Goal: Navigation & Orientation: Find specific page/section

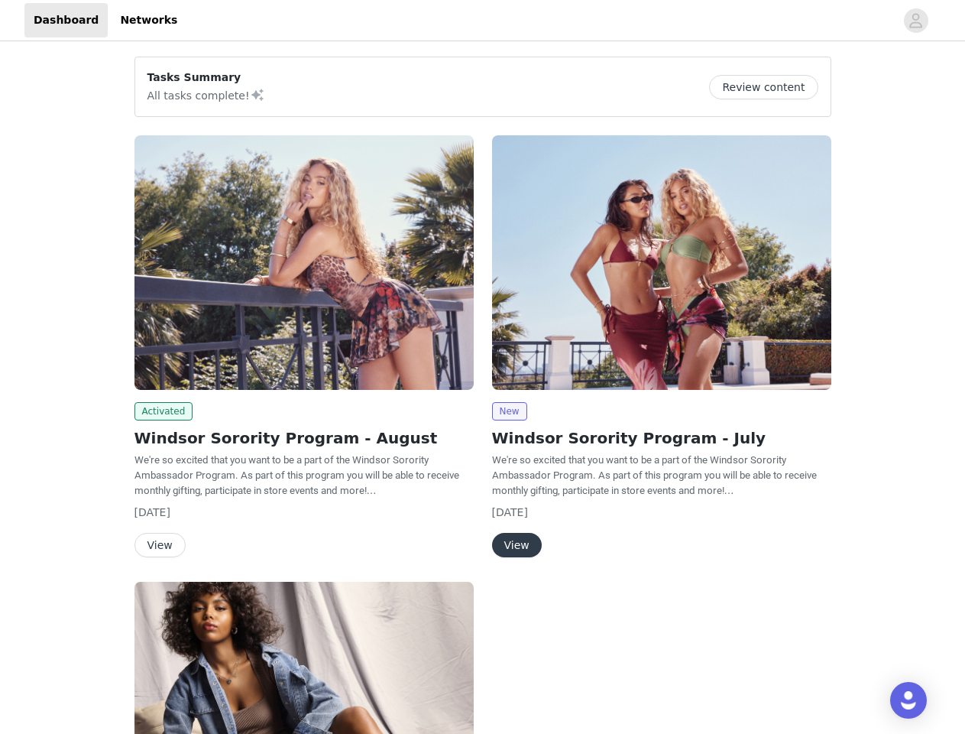
click at [483, 367] on div "New Windsor Sorority Program - July We're so excited that you want to be a part…" at bounding box center [662, 349] width 358 height 446
click at [482, 21] on div at bounding box center [540, 20] width 709 height 34
click at [916, 21] on icon "avatar" at bounding box center [916, 20] width 15 height 24
click at [770, 87] on div "Tasks Summary All tasks complete! Review content Activated Windsor Sorority Pro…" at bounding box center [482, 562] width 965 height 1036
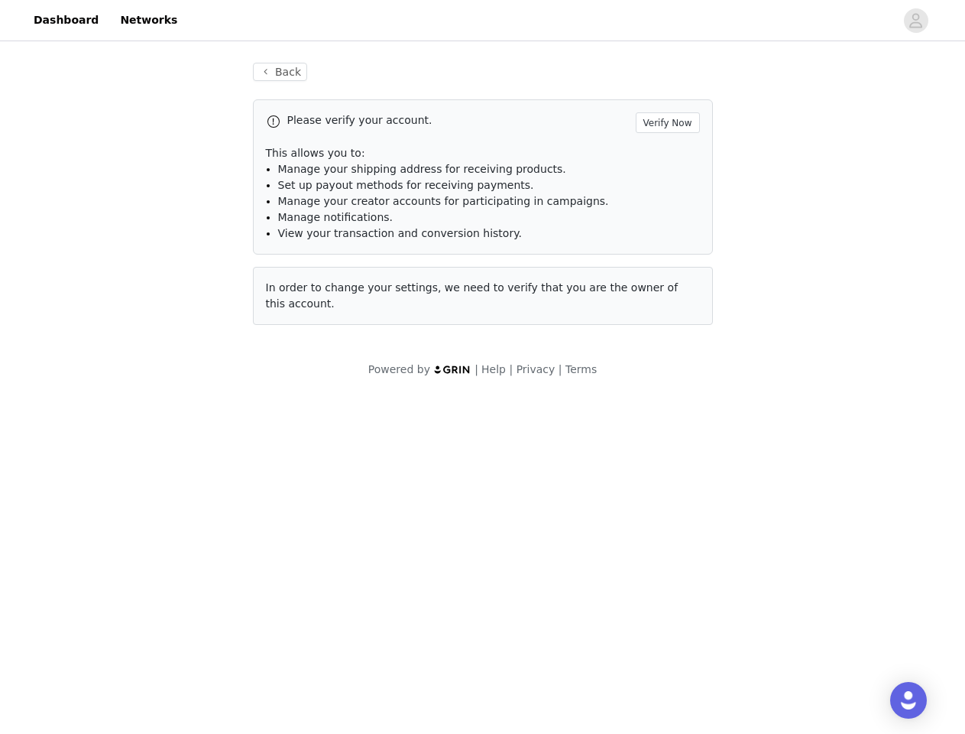
click at [161, 411] on body "Dashboard Networks Back Please verify your account. Verify Now This allows you …" at bounding box center [482, 367] width 965 height 734
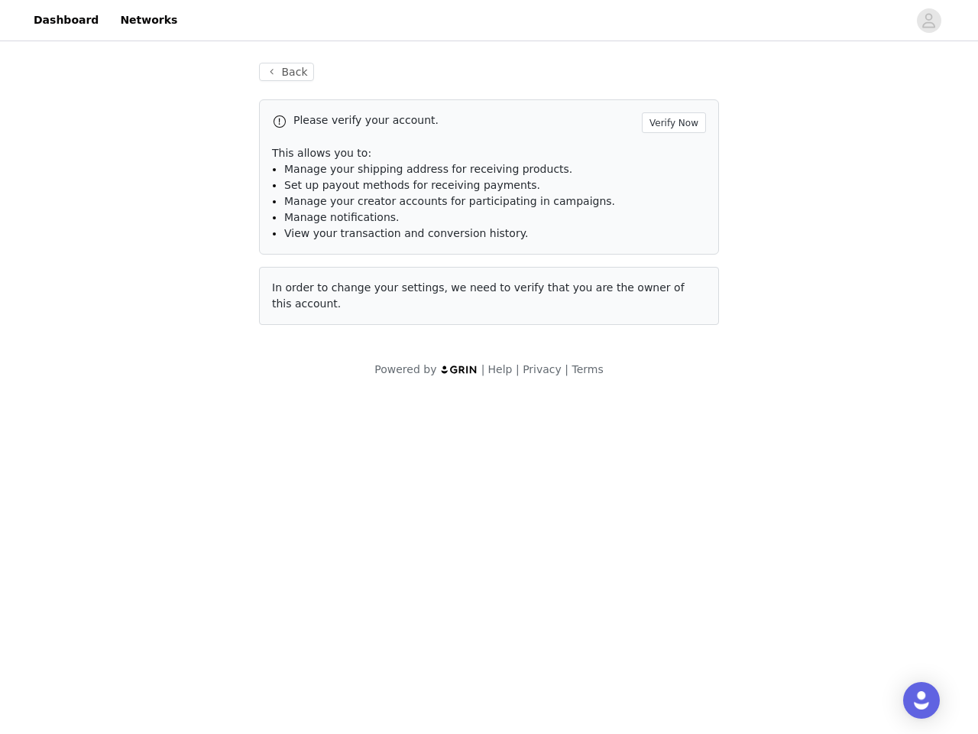
click at [159, 545] on body "Dashboard Networks Back Please verify your account. Verify Now This allows you …" at bounding box center [489, 367] width 978 height 734
